Goal: Navigation & Orientation: Find specific page/section

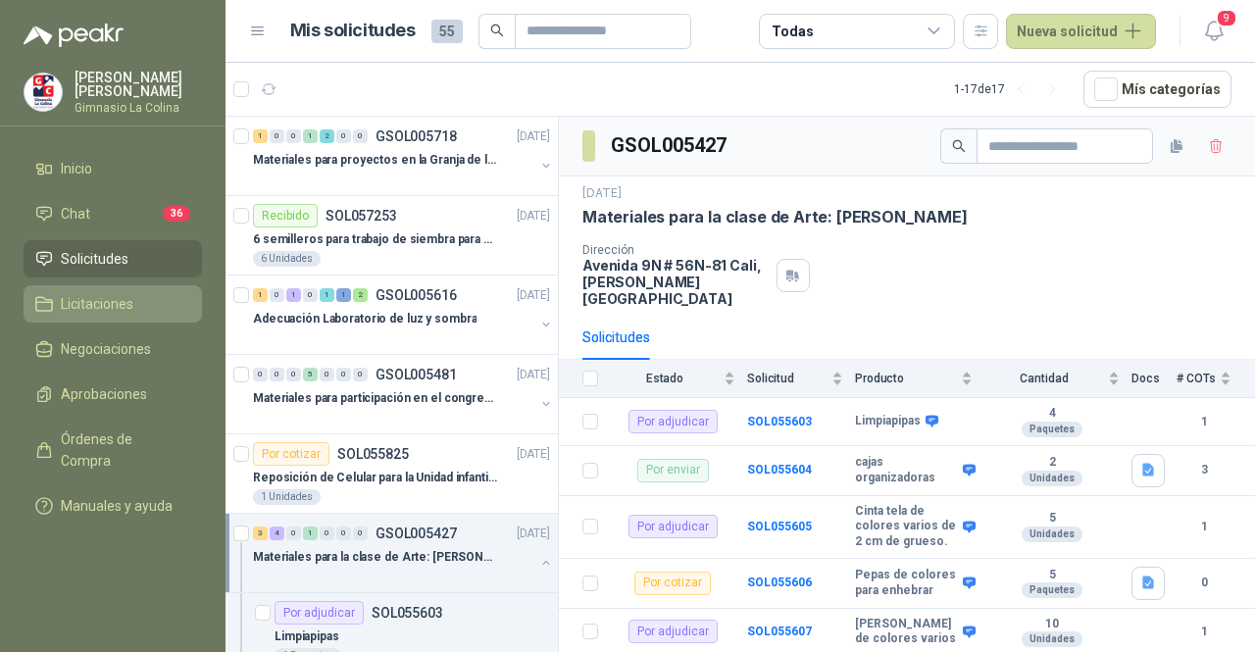
scroll to position [6, 0]
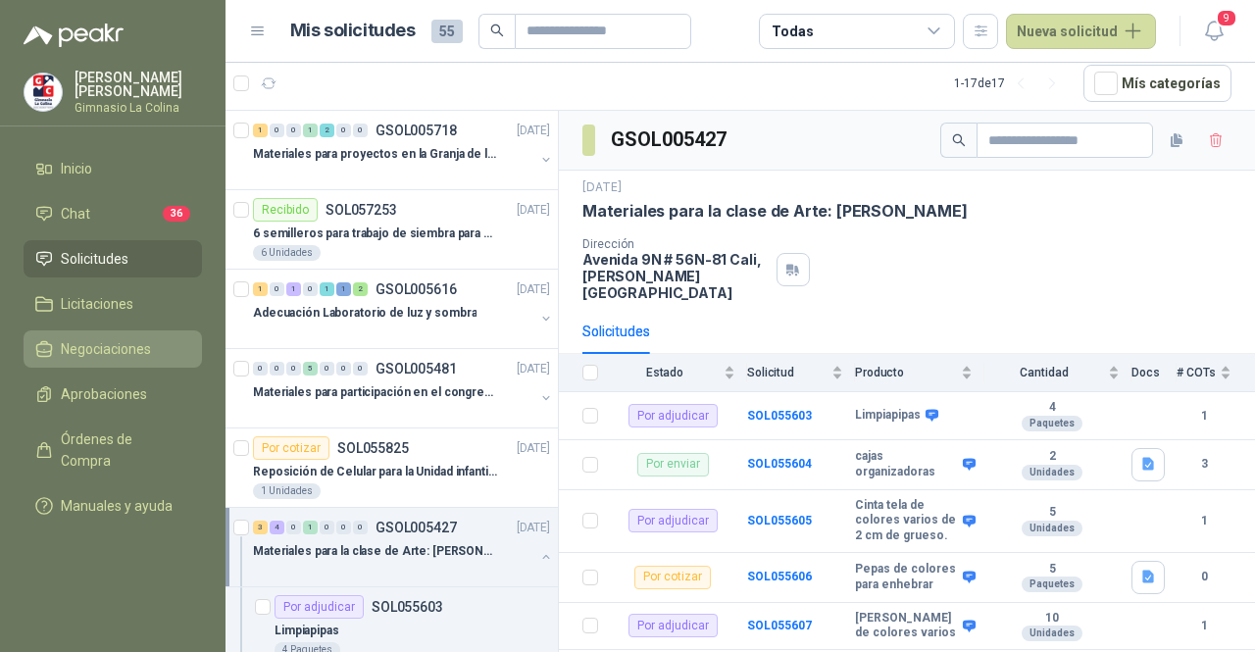
click at [108, 348] on span "Negociaciones" at bounding box center [106, 349] width 90 height 22
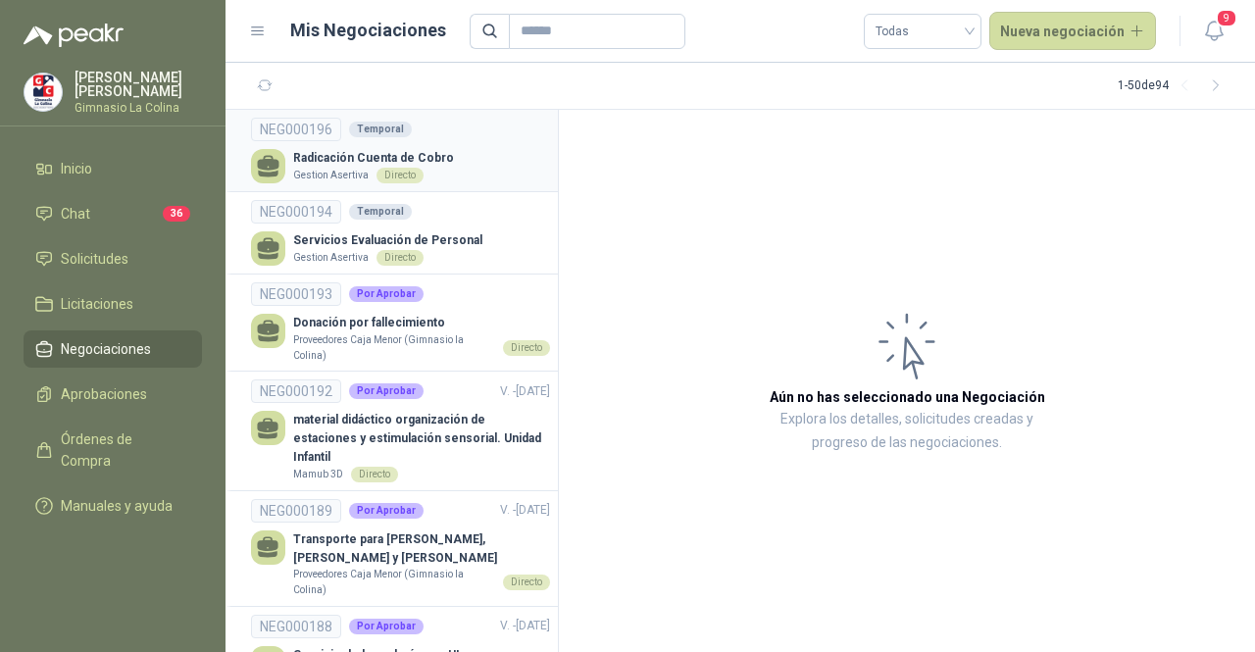
click at [457, 153] on div "Radicación Cuenta de Cobro Gestion Asertiva Directo" at bounding box center [400, 166] width 299 height 34
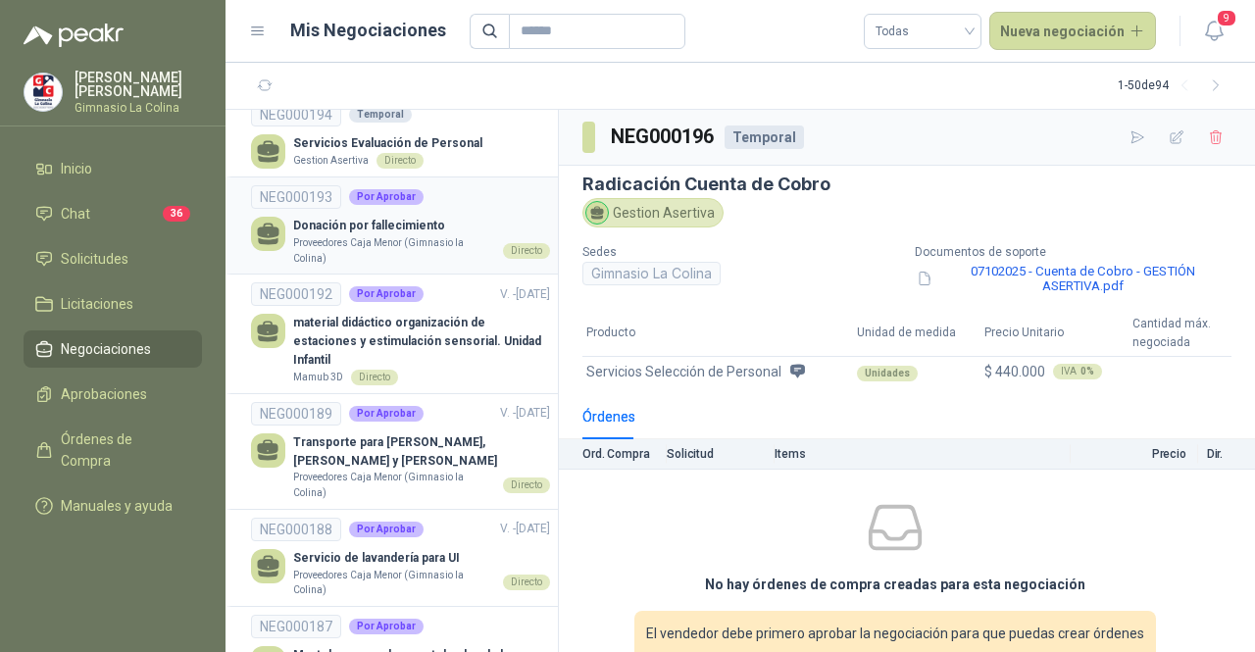
scroll to position [98, 0]
click at [427, 226] on p "Donación por fallecimiento" at bounding box center [421, 225] width 257 height 19
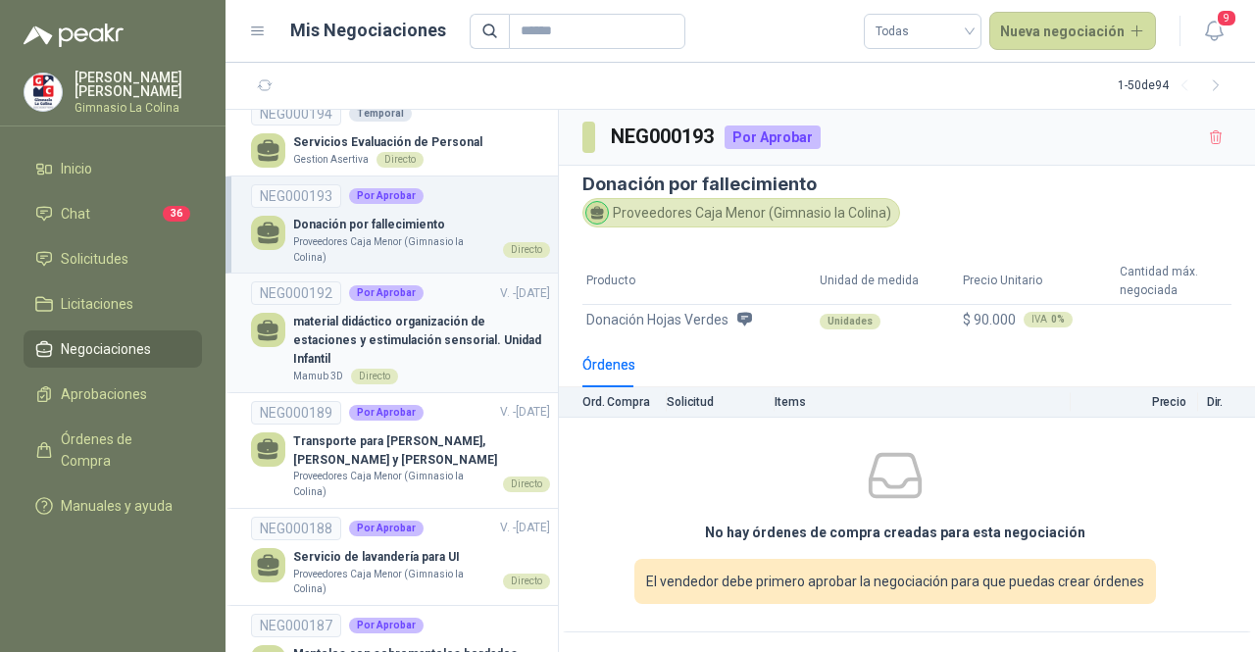
click at [439, 358] on p "material didáctico organización de estaciones y estimulación sensorial. Unidad …" at bounding box center [421, 341] width 257 height 56
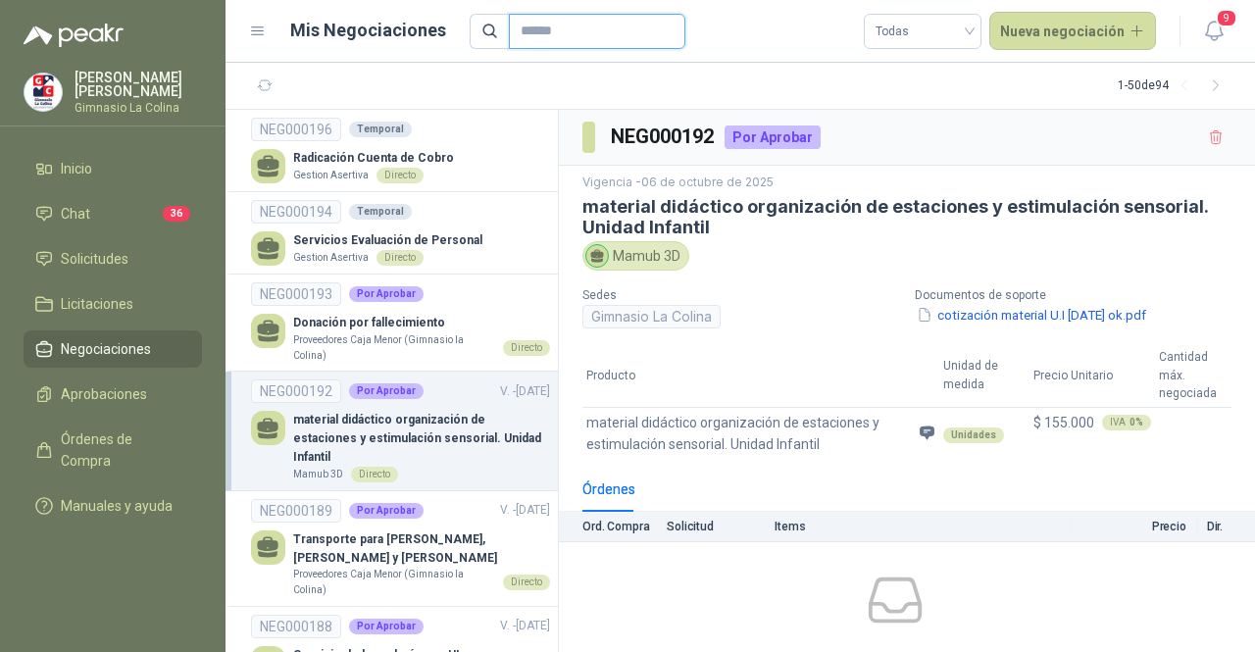
click at [600, 28] on input "text" at bounding box center [589, 31] width 137 height 33
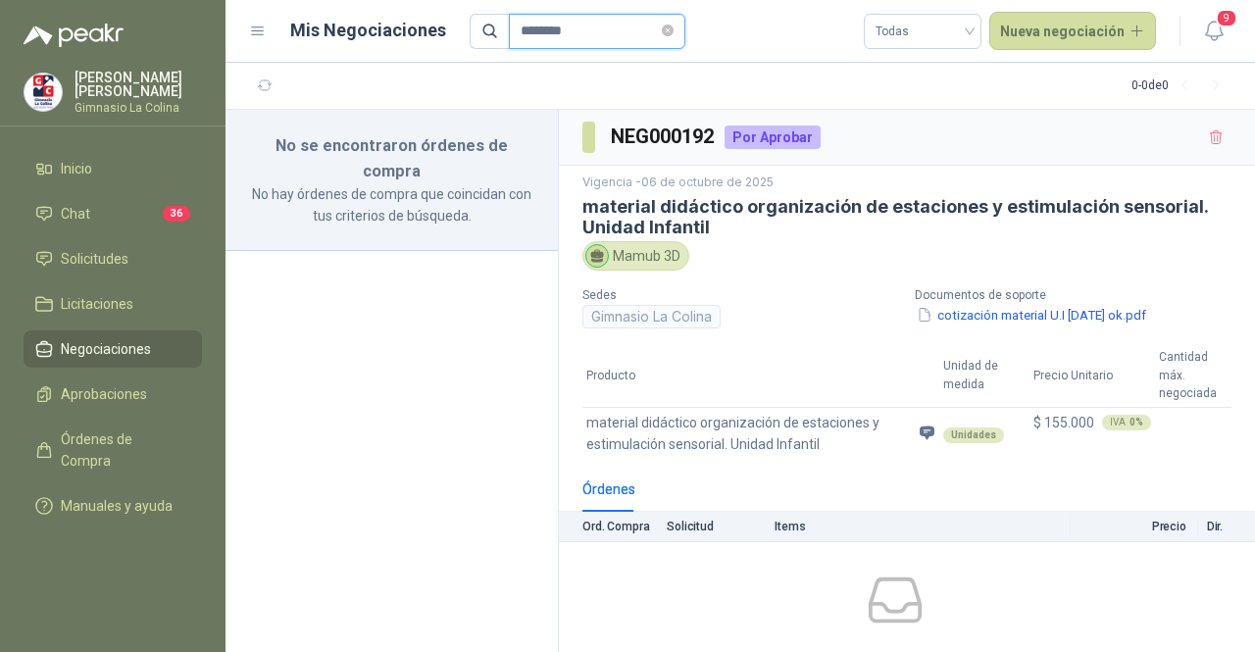
click at [600, 28] on input "********" at bounding box center [589, 31] width 137 height 33
click at [600, 28] on input "******" at bounding box center [589, 31] width 137 height 33
type input "*"
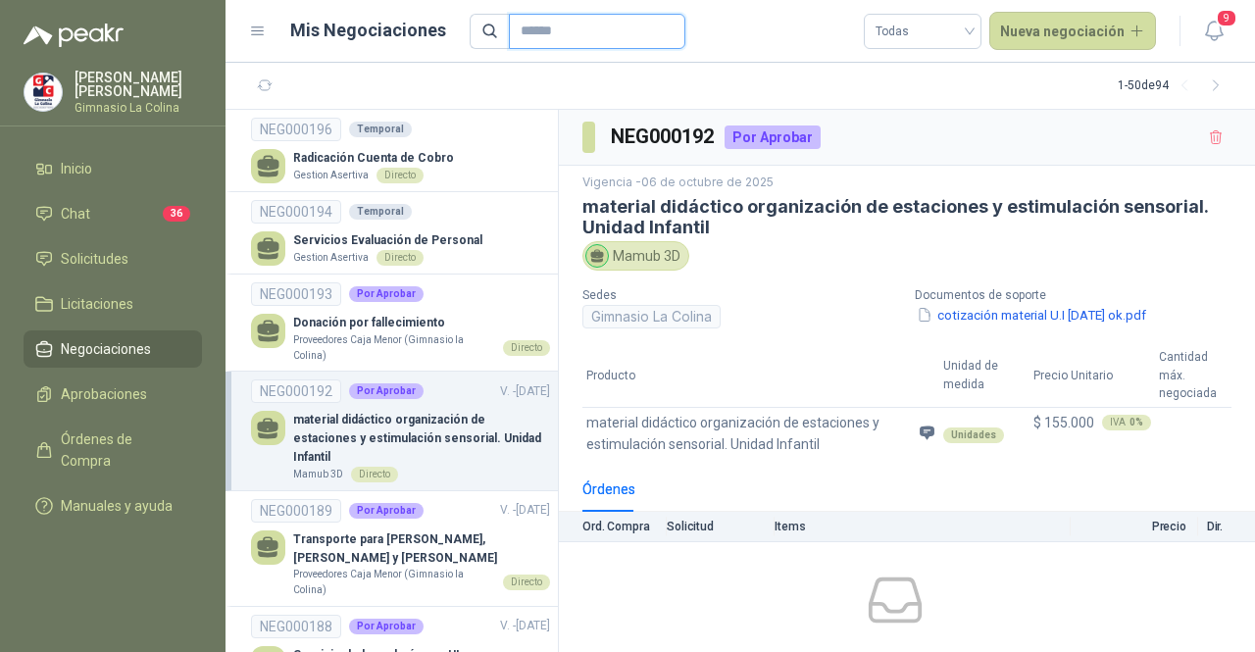
click at [585, 32] on input "text" at bounding box center [589, 31] width 137 height 33
type input "**"
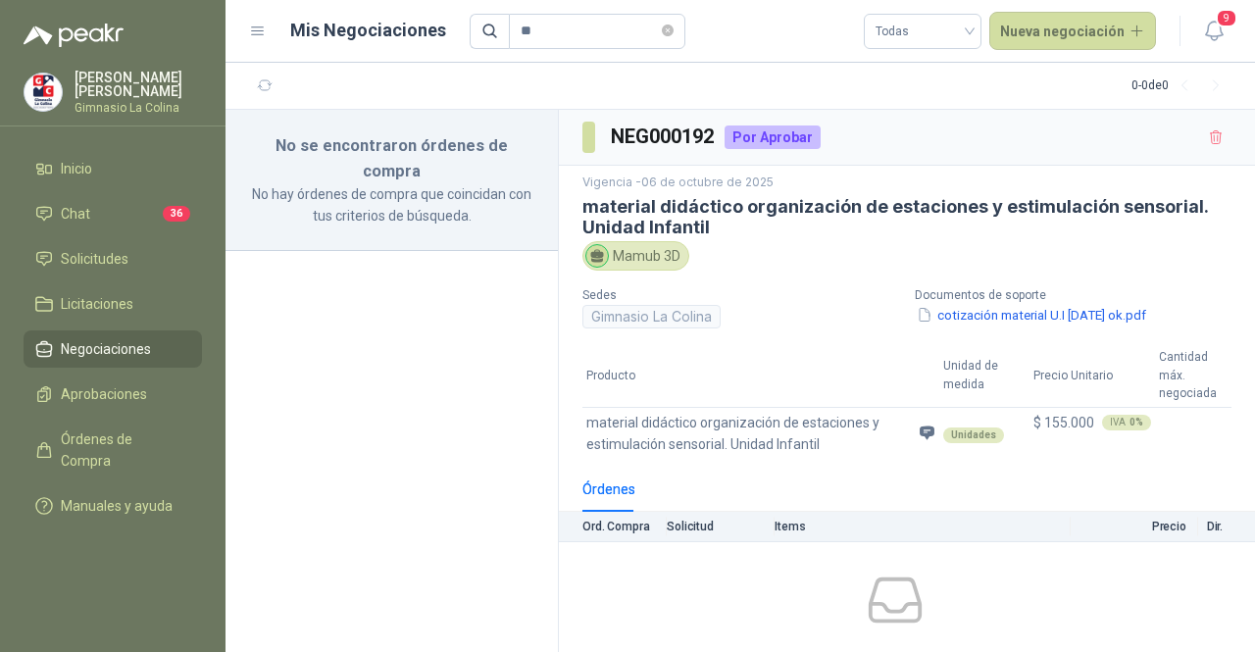
click at [128, 346] on span "Negociaciones" at bounding box center [106, 349] width 90 height 22
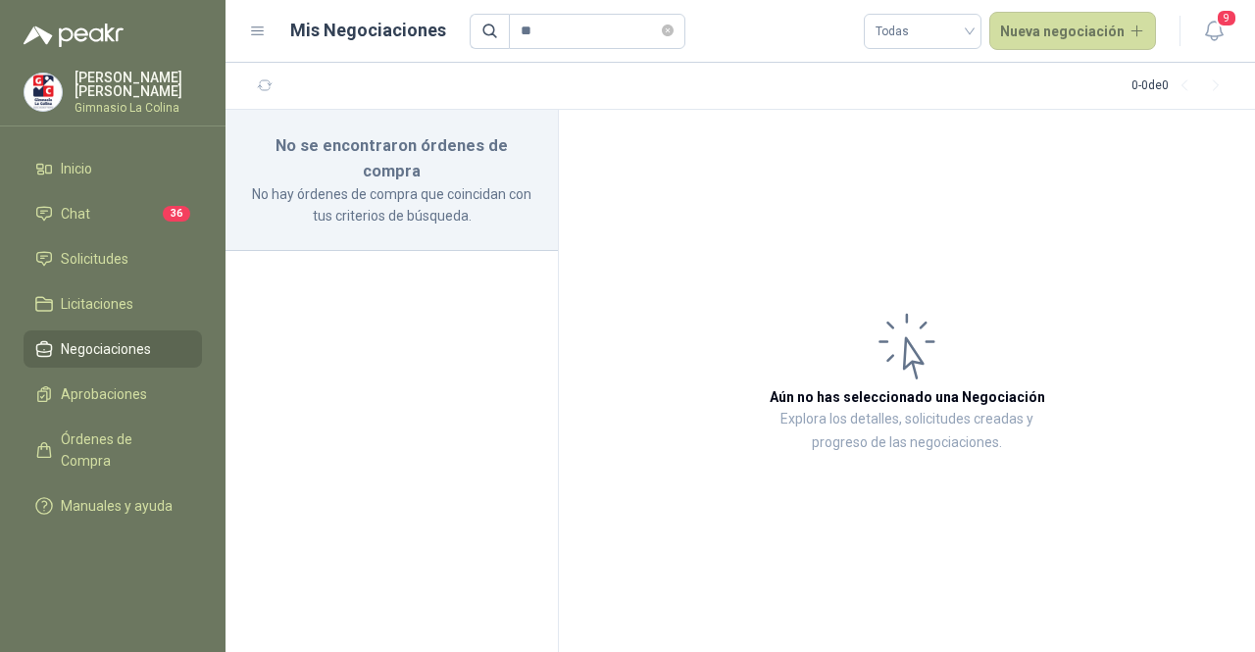
click at [149, 341] on span "Negociaciones" at bounding box center [106, 349] width 90 height 22
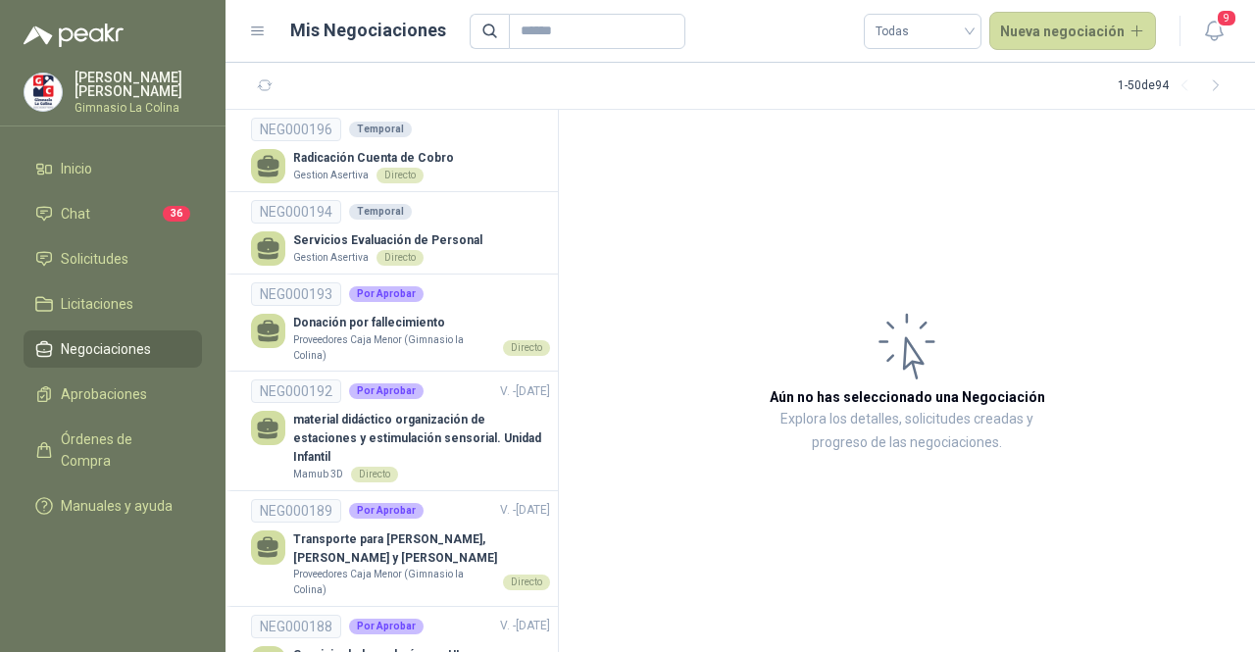
click at [88, 343] on span "Negociaciones" at bounding box center [106, 349] width 90 height 22
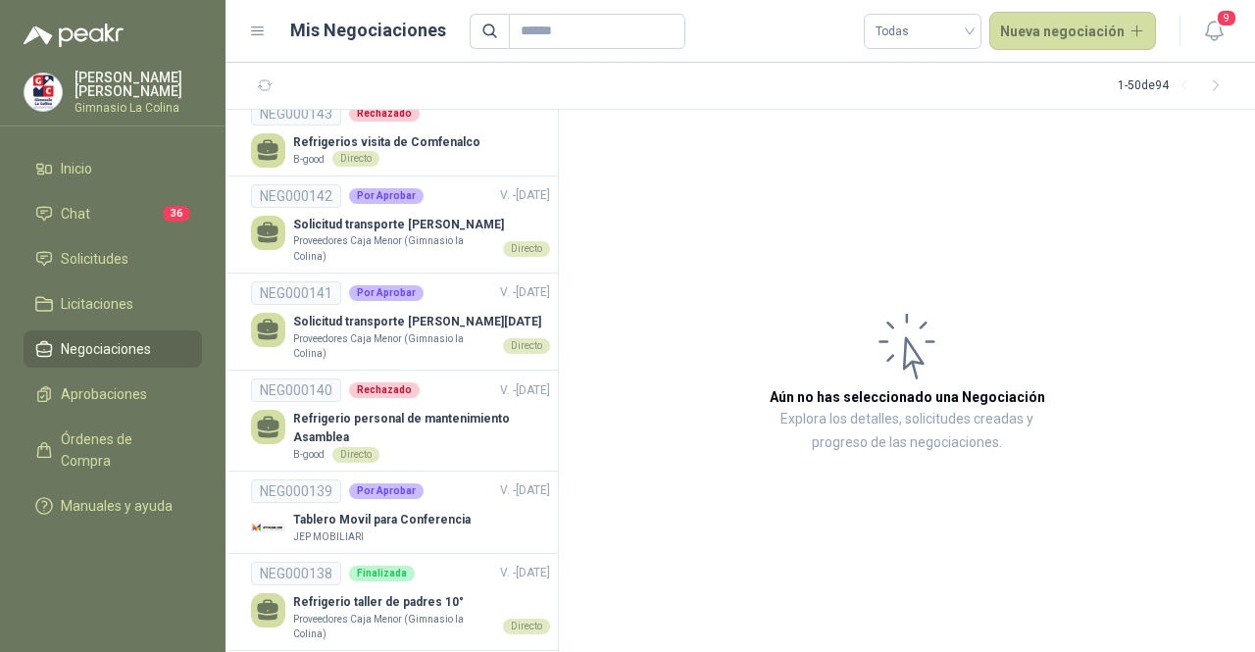
scroll to position [1085, 0]
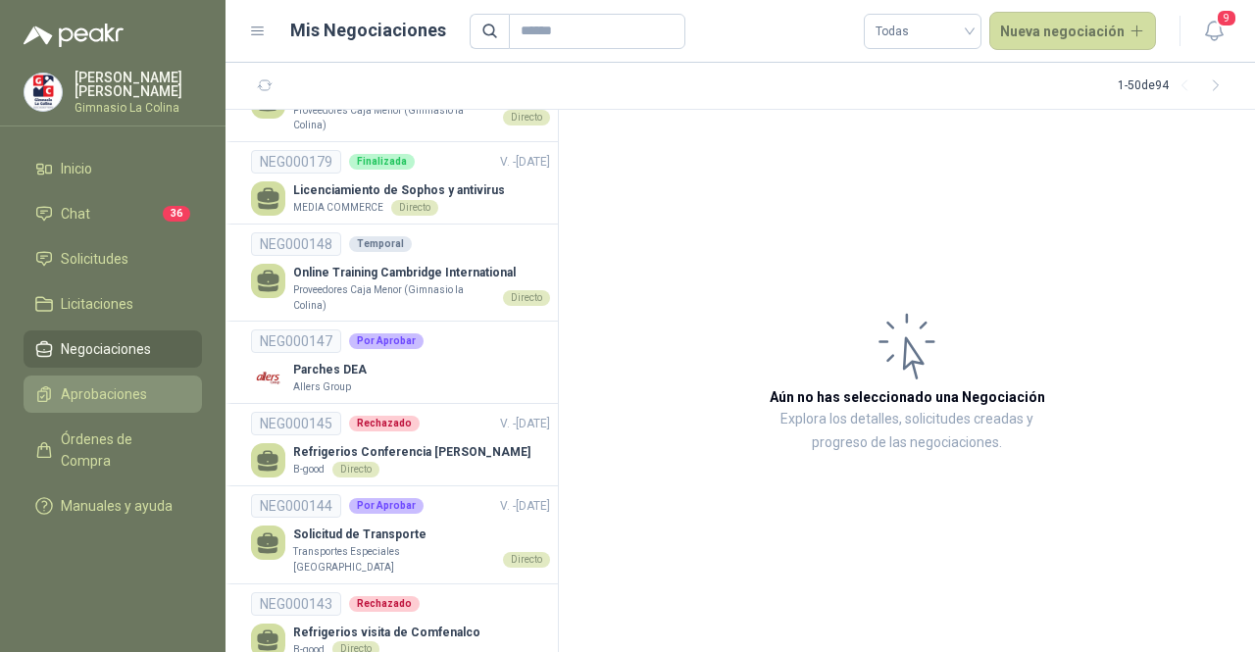
click at [89, 393] on span "Aprobaciones" at bounding box center [104, 394] width 86 height 22
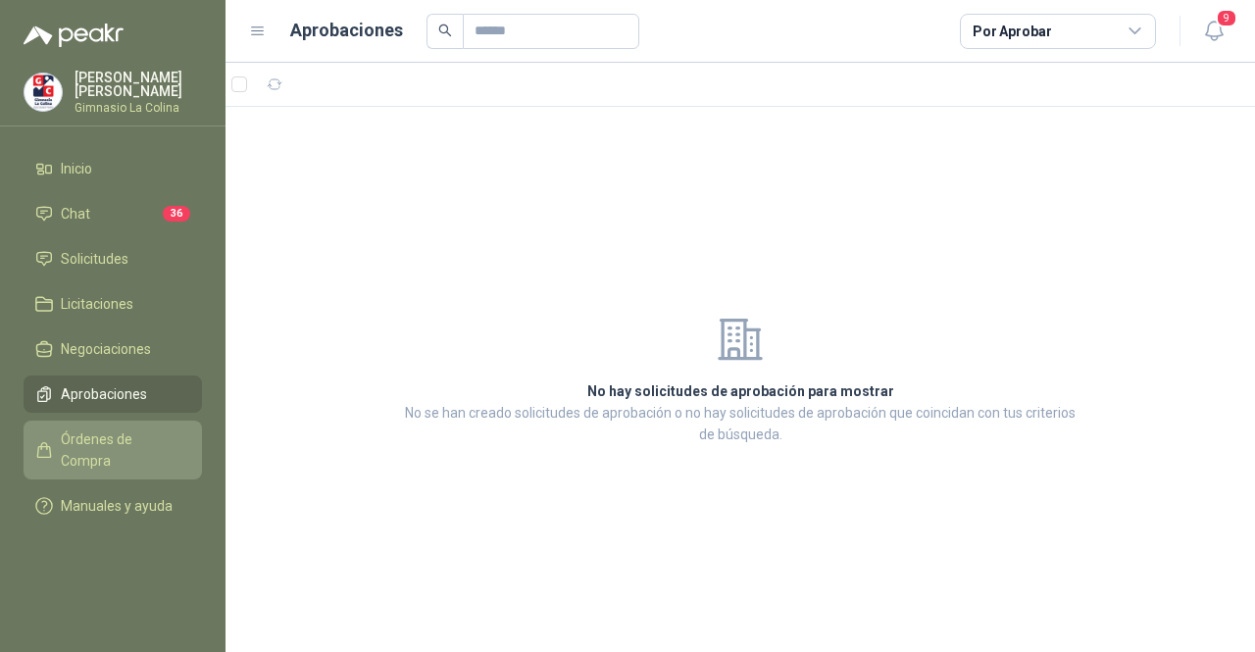
click at [98, 432] on span "Órdenes de Compra" at bounding box center [122, 449] width 123 height 43
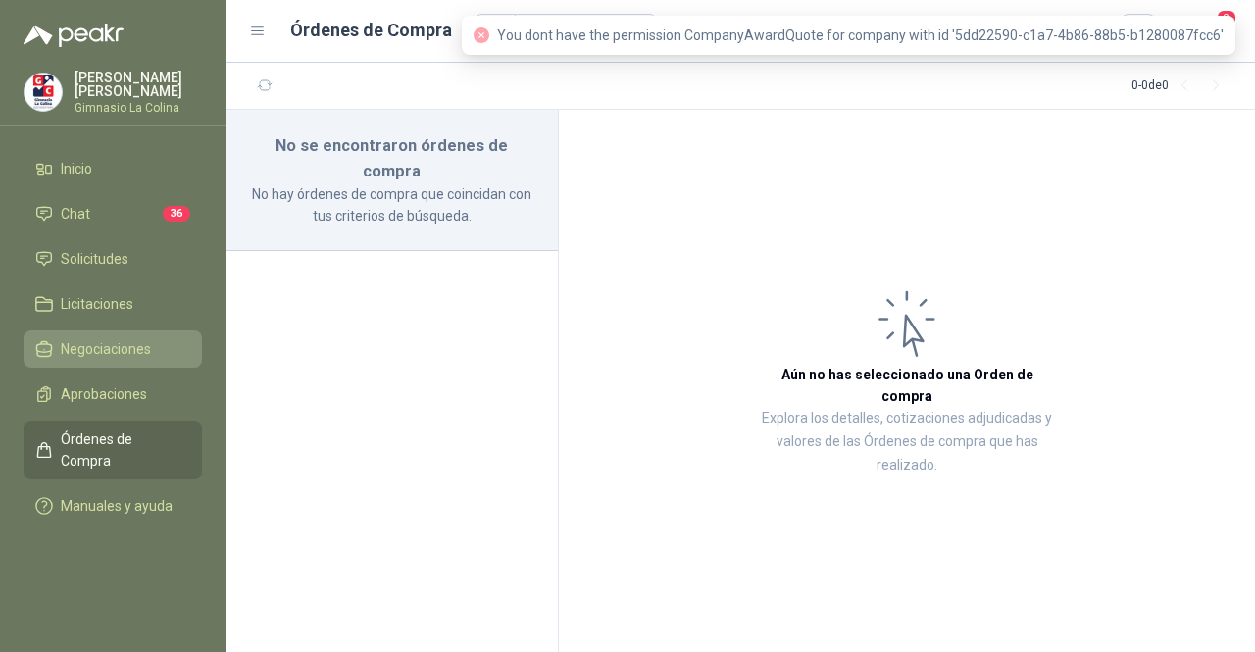
click at [103, 340] on span "Negociaciones" at bounding box center [106, 349] width 90 height 22
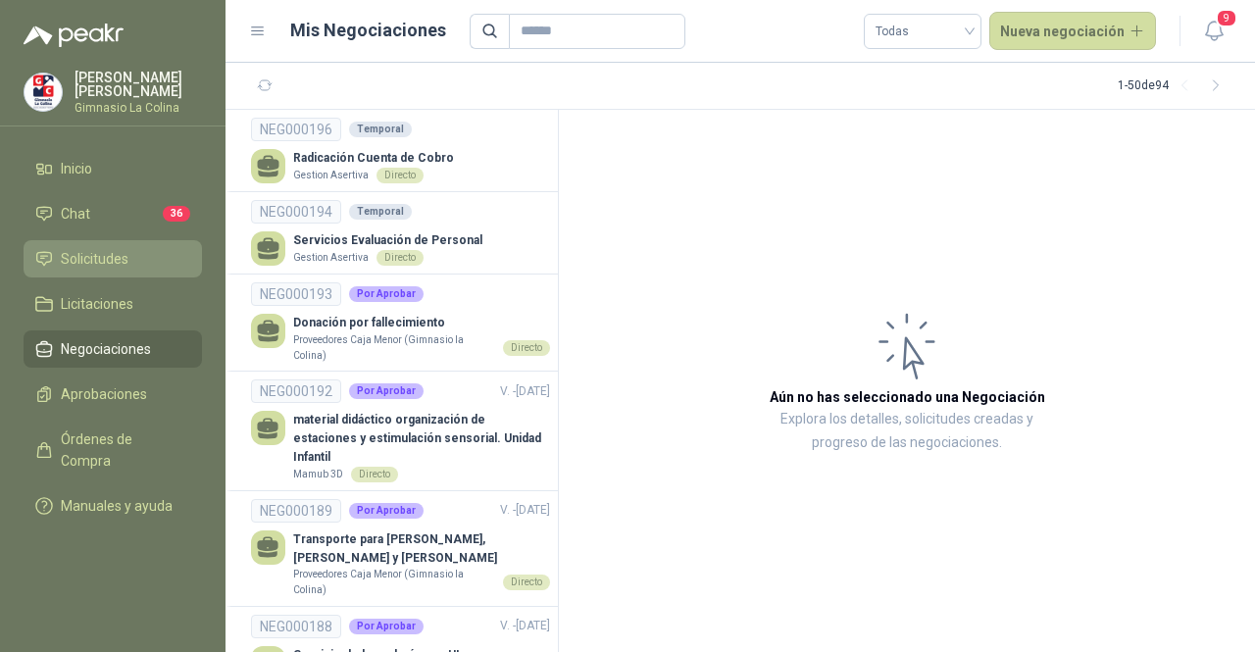
click at [96, 259] on span "Solicitudes" at bounding box center [95, 259] width 68 height 22
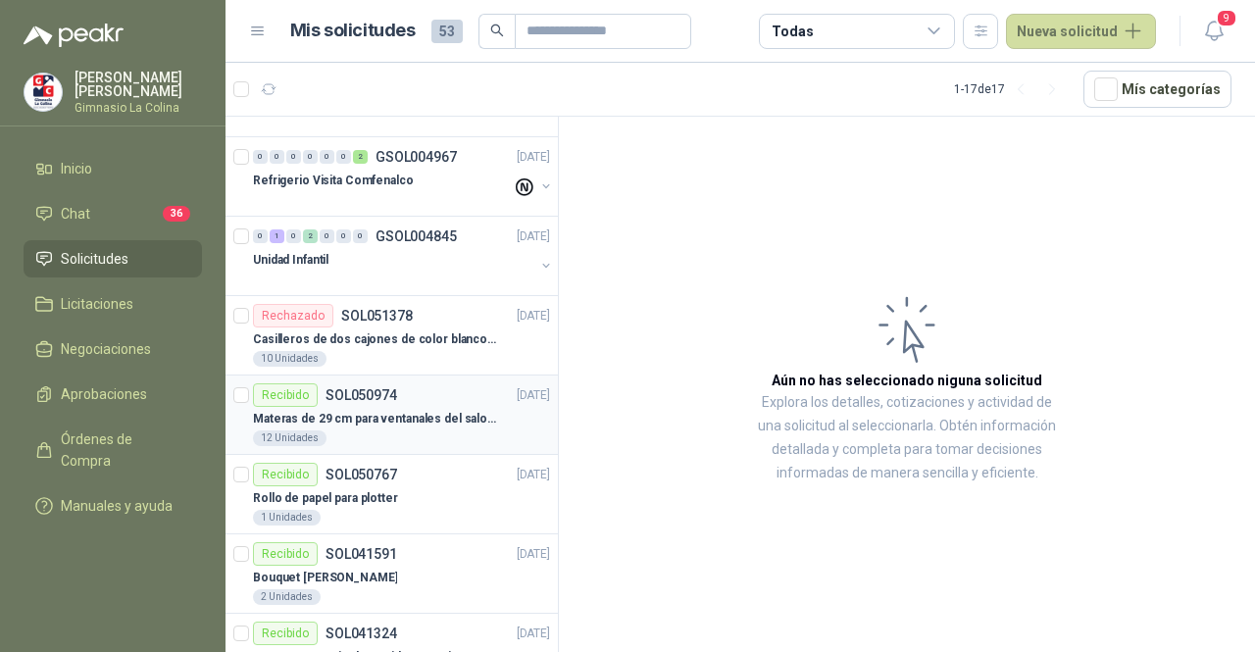
scroll to position [829, 0]
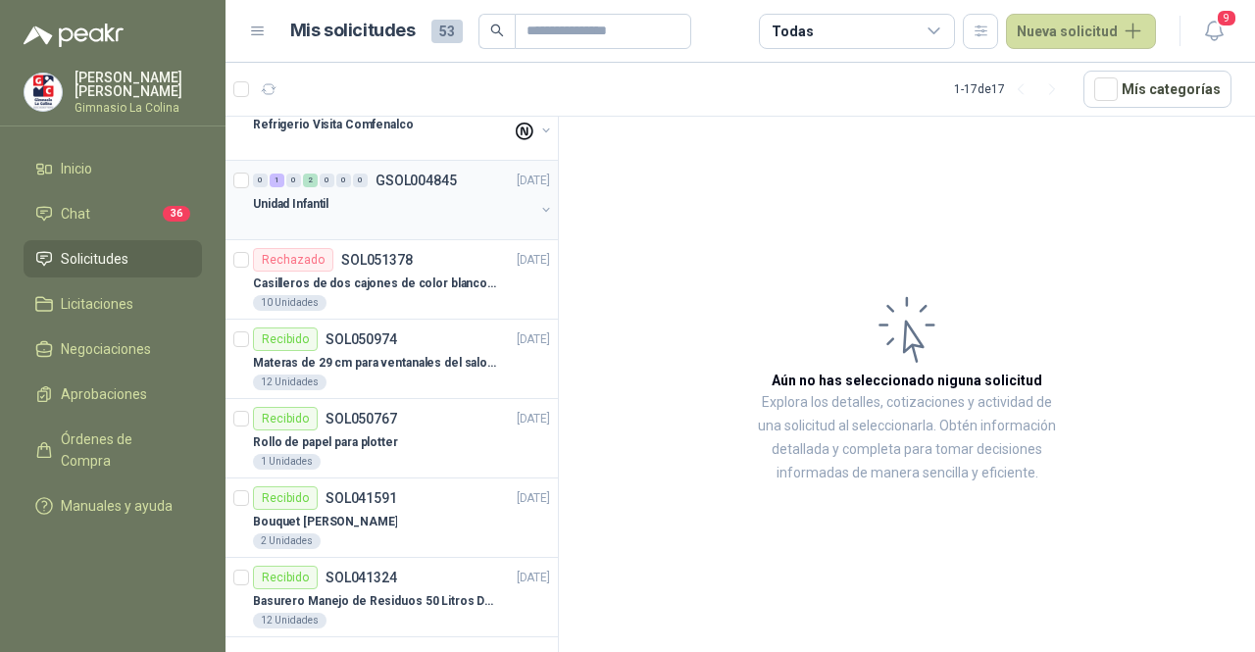
click at [370, 207] on div "Unidad Infantil" at bounding box center [393, 204] width 281 height 24
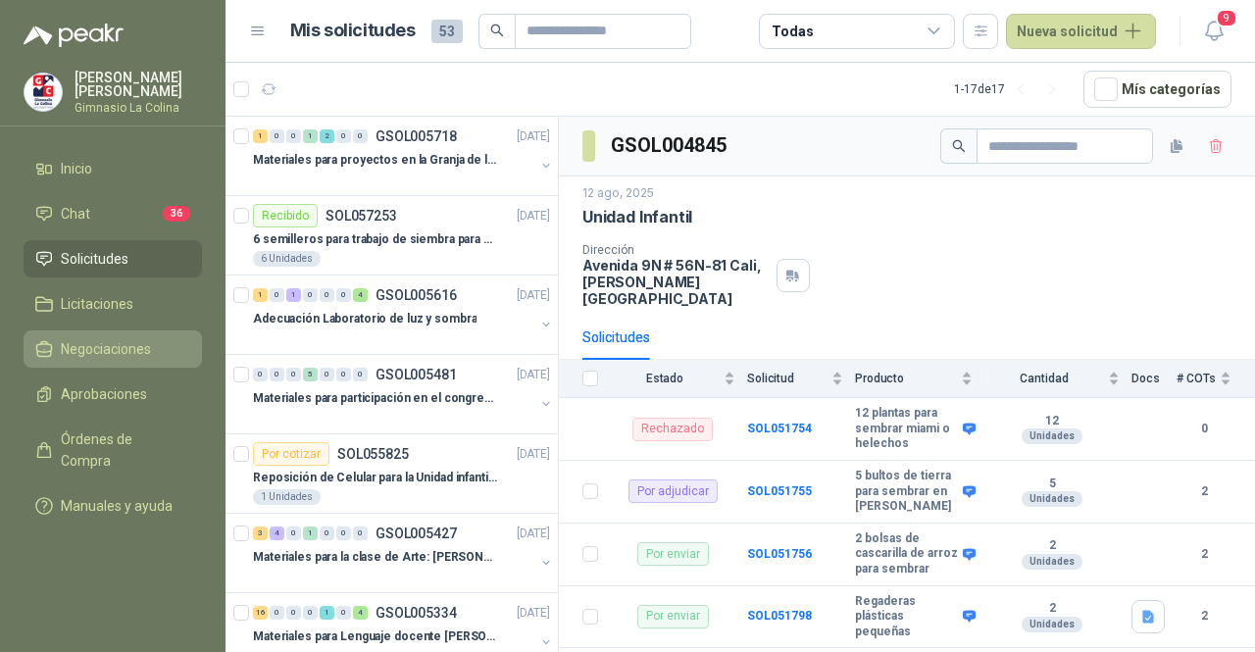
click at [130, 350] on span "Negociaciones" at bounding box center [106, 349] width 90 height 22
click at [112, 347] on span "Negociaciones" at bounding box center [106, 349] width 90 height 22
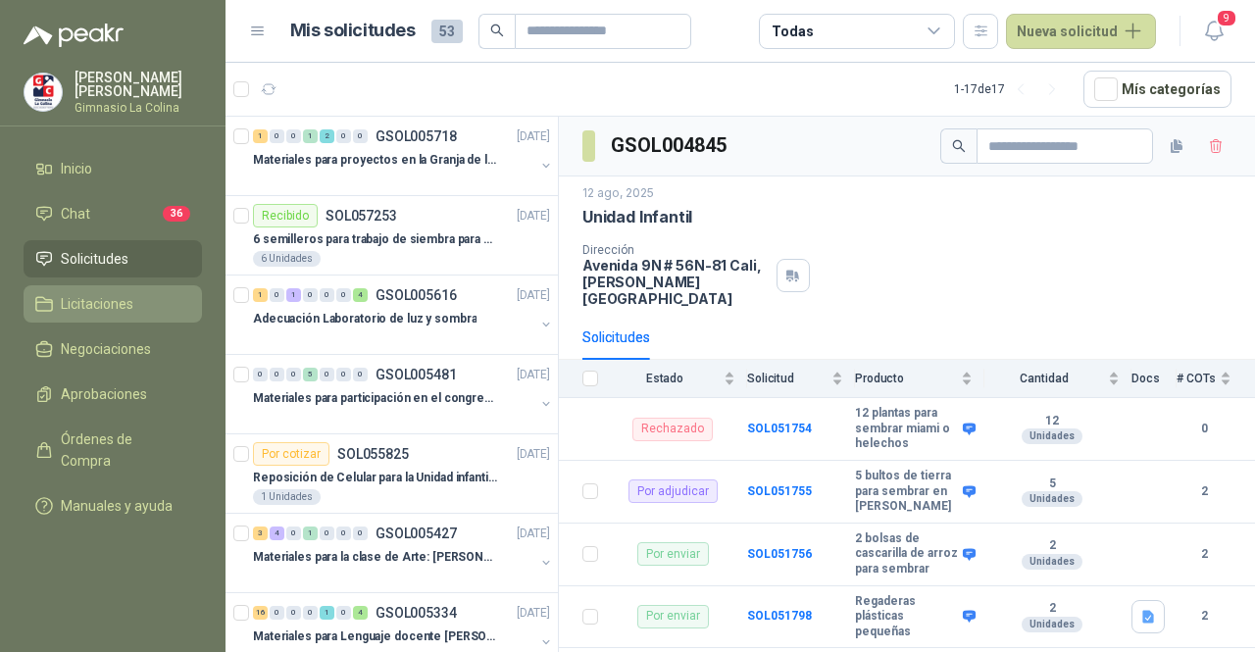
click at [136, 298] on li "Licitaciones" at bounding box center [112, 304] width 155 height 22
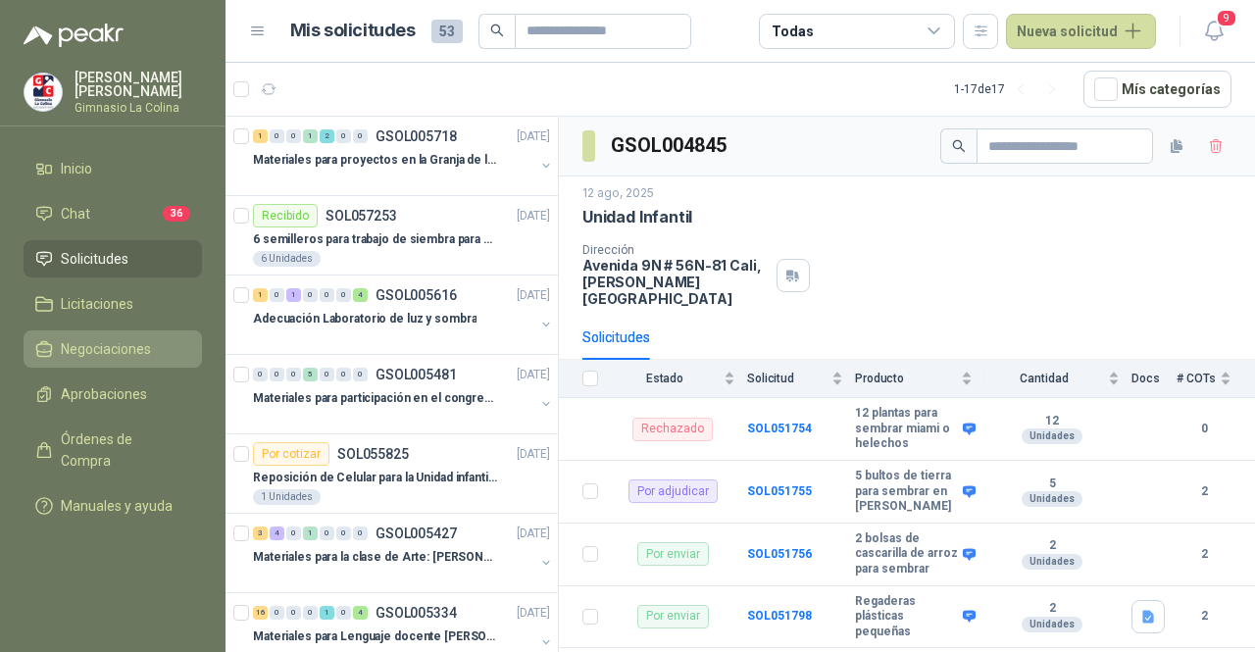
click at [112, 338] on span "Negociaciones" at bounding box center [106, 349] width 90 height 22
click at [123, 361] on link "Negociaciones" at bounding box center [113, 348] width 178 height 37
click at [126, 354] on span "Negociaciones" at bounding box center [106, 349] width 90 height 22
click at [106, 352] on span "Negociaciones" at bounding box center [106, 349] width 90 height 22
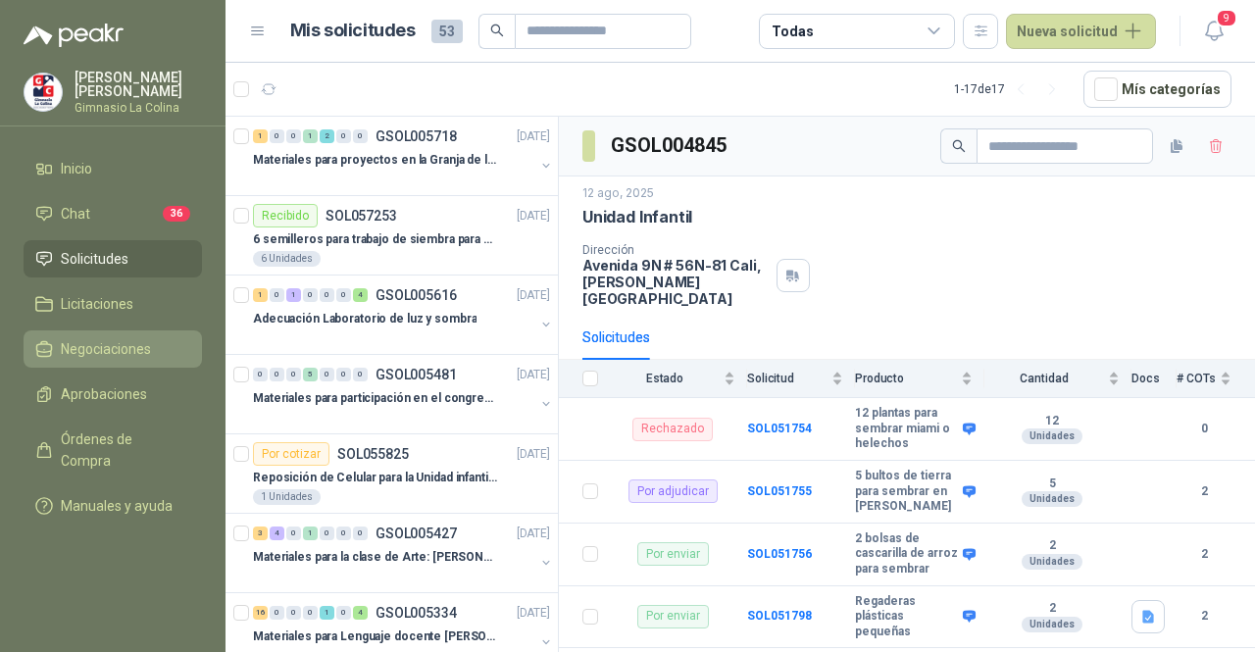
click at [106, 352] on span "Negociaciones" at bounding box center [106, 349] width 90 height 22
click at [107, 352] on span "Negociaciones" at bounding box center [106, 349] width 90 height 22
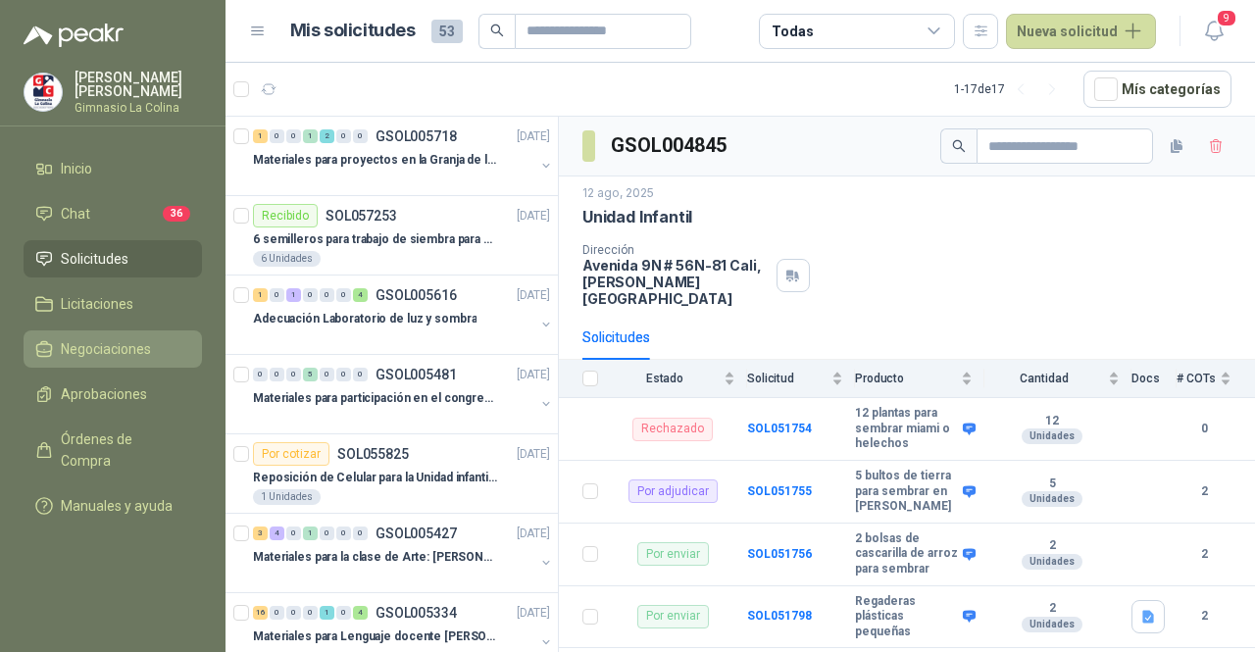
click at [107, 352] on span "Negociaciones" at bounding box center [106, 349] width 90 height 22
